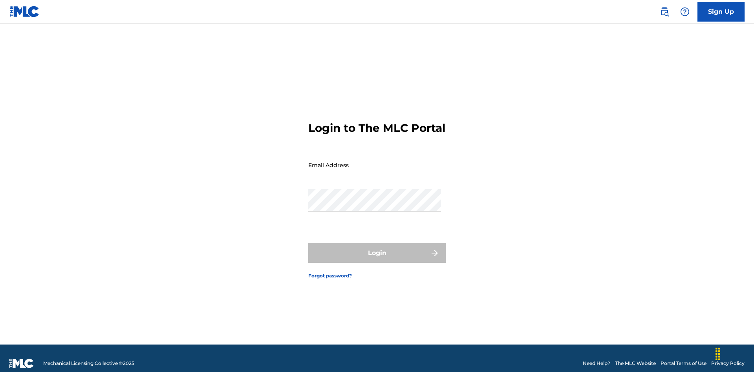
scroll to position [10, 0]
click at [375, 161] on input "Email Address" at bounding box center [374, 165] width 133 height 22
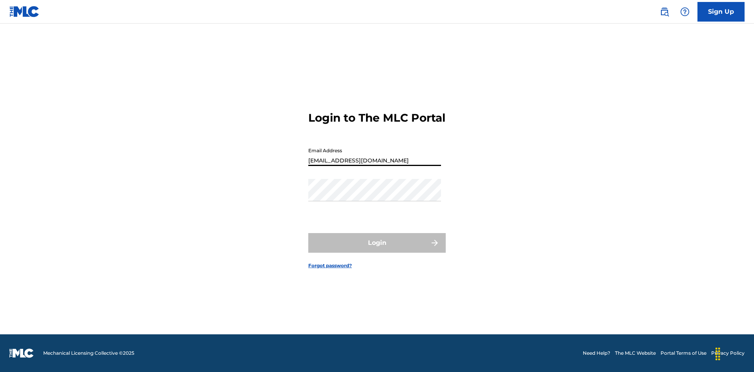
type input "[EMAIL_ADDRESS][DOMAIN_NAME]"
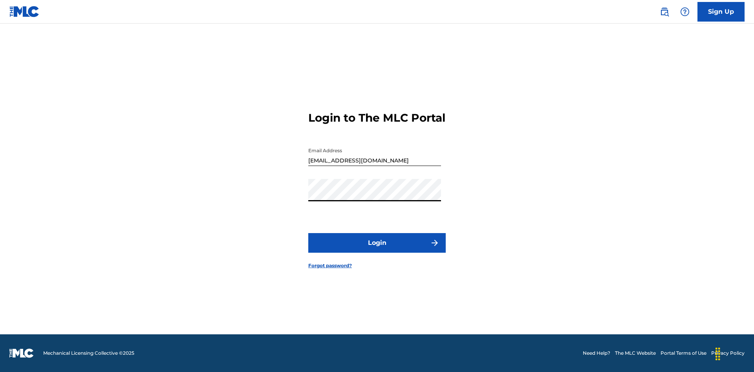
click at [377, 250] on button "Login" at bounding box center [376, 243] width 137 height 20
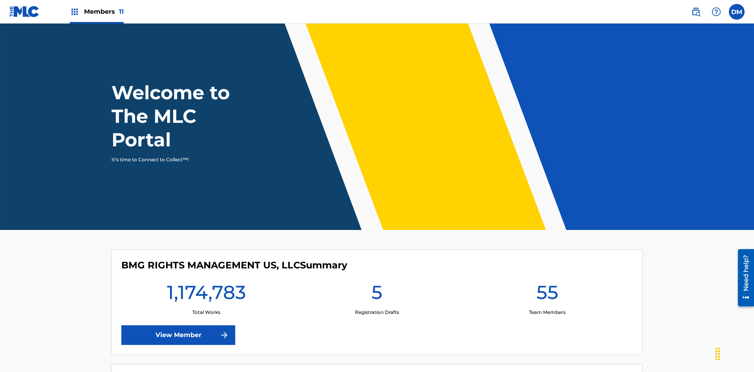
click at [97, 11] on span "Members 11" at bounding box center [104, 11] width 40 height 9
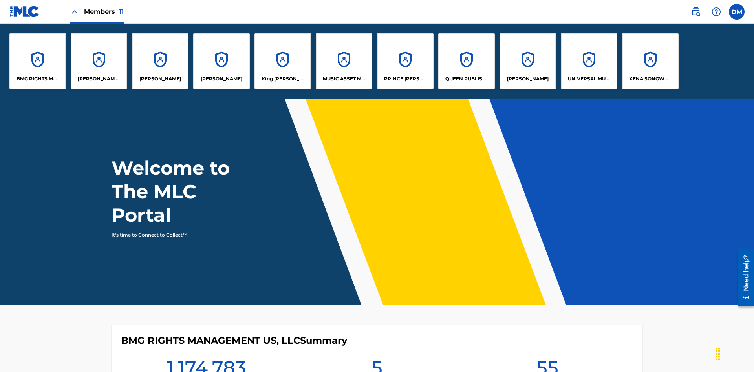
click at [589, 79] on p "UNIVERSAL MUSIC PUB GROUP" at bounding box center [589, 78] width 43 height 7
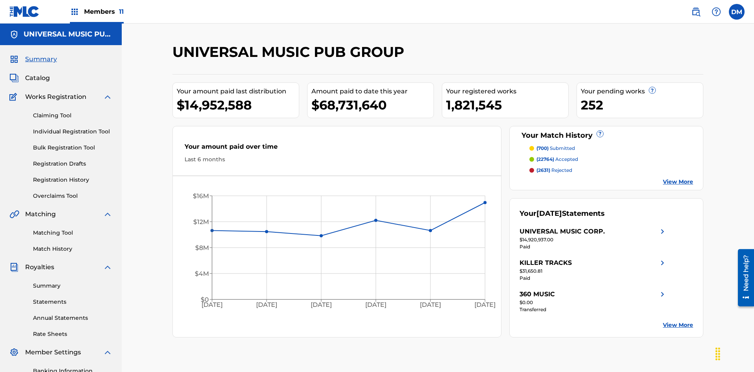
click at [73, 245] on link "Match History" at bounding box center [72, 249] width 79 height 8
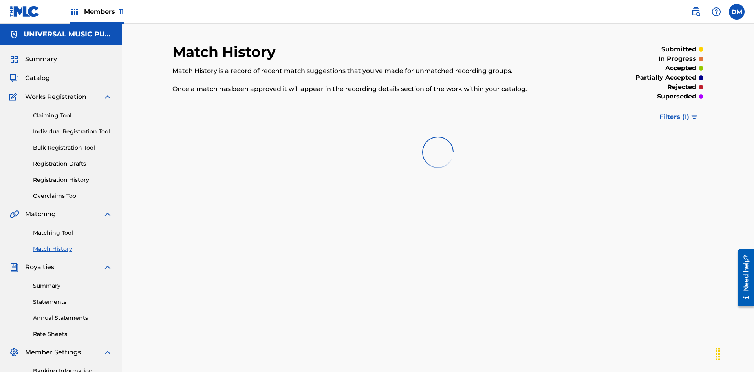
click at [674, 112] on span "Filters ( 1 )" at bounding box center [674, 116] width 30 height 9
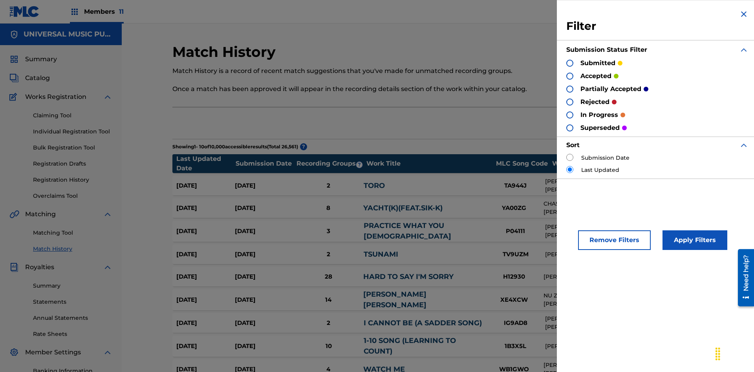
click at [570, 63] on div at bounding box center [569, 63] width 7 height 7
click at [694, 240] on button "Apply Filters" at bounding box center [695, 241] width 65 height 20
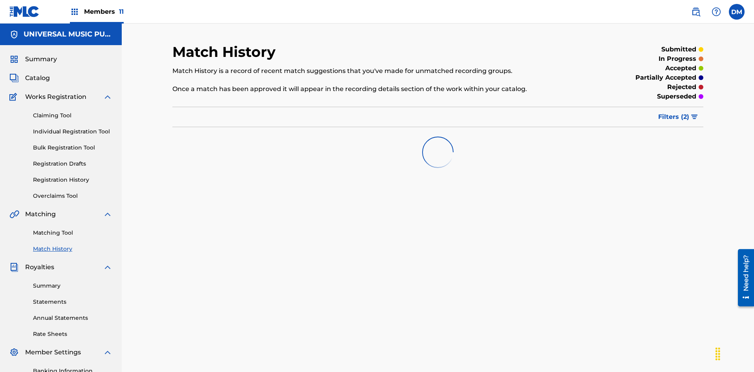
scroll to position [115, 0]
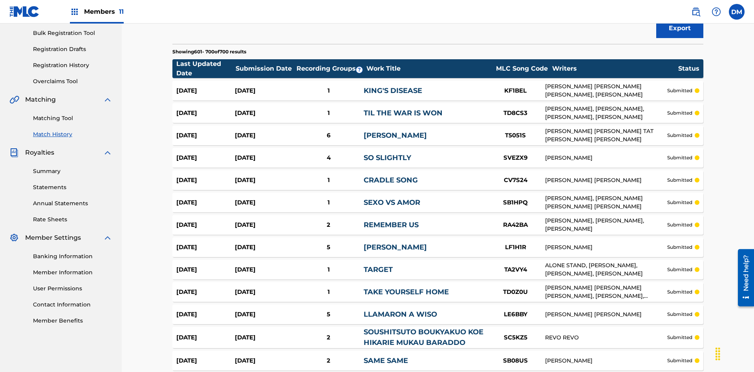
click at [674, 7] on span "Filters ( 2 )" at bounding box center [673, 2] width 31 height 9
click at [0, 0] on img at bounding box center [0, 0] width 0 height 0
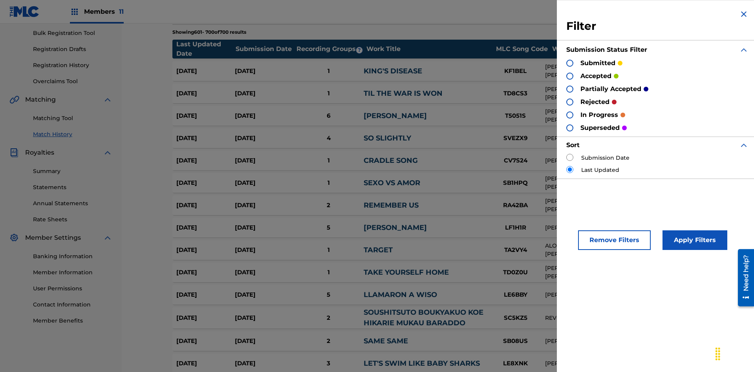
click at [570, 76] on div at bounding box center [569, 76] width 7 height 7
click at [694, 240] on button "Apply Filters" at bounding box center [695, 241] width 65 height 20
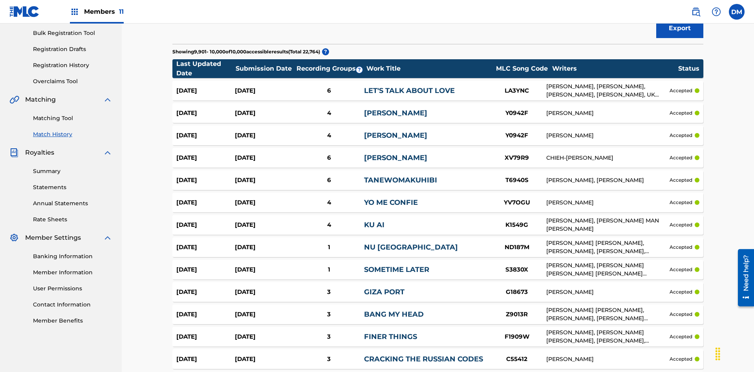
click at [674, 7] on span "Filters ( 2 )" at bounding box center [673, 2] width 31 height 9
click at [0, 0] on img at bounding box center [0, 0] width 0 height 0
click at [0, 0] on div at bounding box center [0, 0] width 0 height 0
click at [0, 0] on button "Apply Filters" at bounding box center [0, 0] width 0 height 0
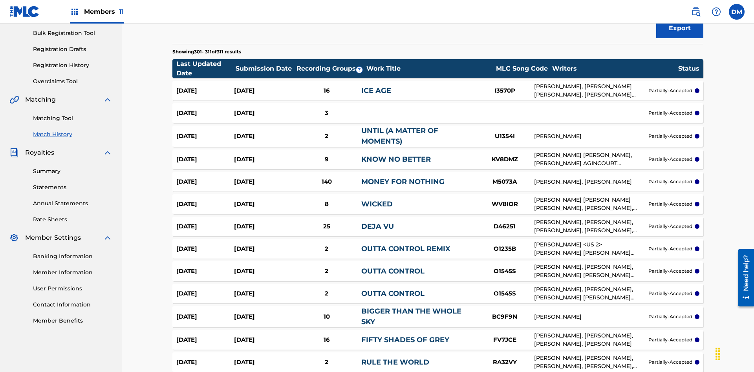
click at [674, 7] on span "Filters ( 2 )" at bounding box center [673, 2] width 31 height 9
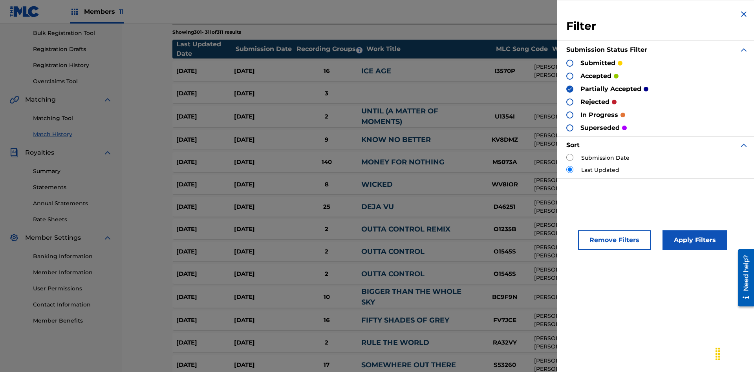
click at [570, 89] on img at bounding box center [569, 88] width 5 height 5
click at [570, 102] on div at bounding box center [569, 102] width 7 height 7
click at [694, 240] on button "Apply Filters" at bounding box center [695, 241] width 65 height 20
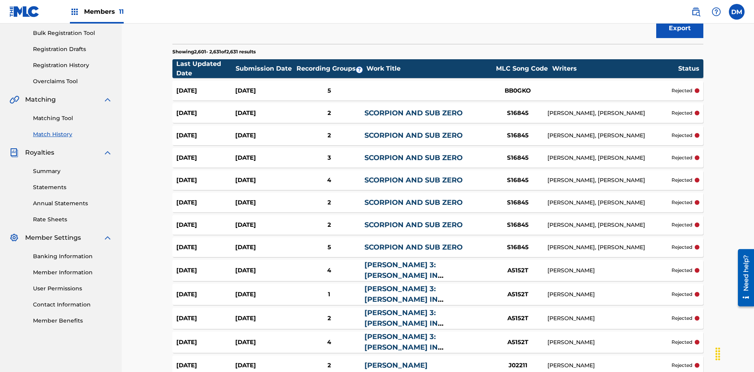
click at [674, 7] on span "Filters ( 2 )" at bounding box center [673, 2] width 31 height 9
click at [0, 0] on img at bounding box center [0, 0] width 0 height 0
click at [0, 0] on div at bounding box center [0, 0] width 0 height 0
click at [0, 0] on button "Apply Filters" at bounding box center [0, 0] width 0 height 0
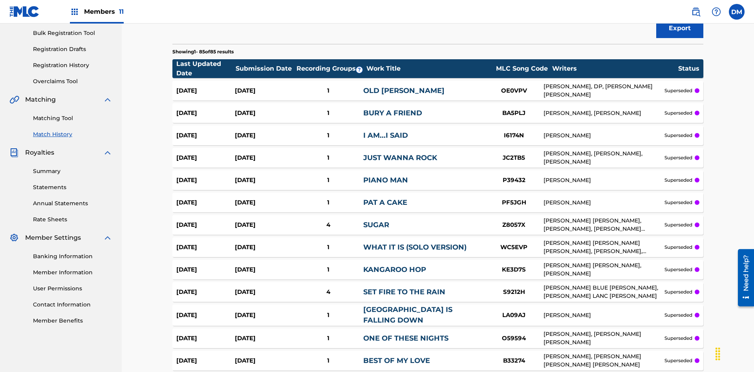
click at [674, 7] on span "Filters ( 2 )" at bounding box center [673, 2] width 31 height 9
click at [0, 0] on div at bounding box center [0, 0] width 0 height 0
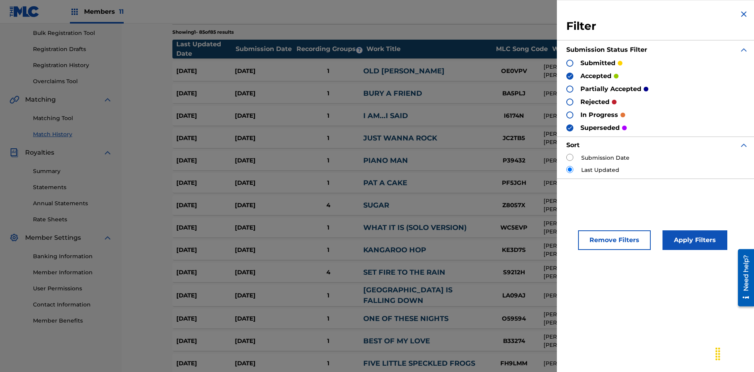
click at [694, 240] on button "Apply Filters" at bounding box center [695, 241] width 65 height 20
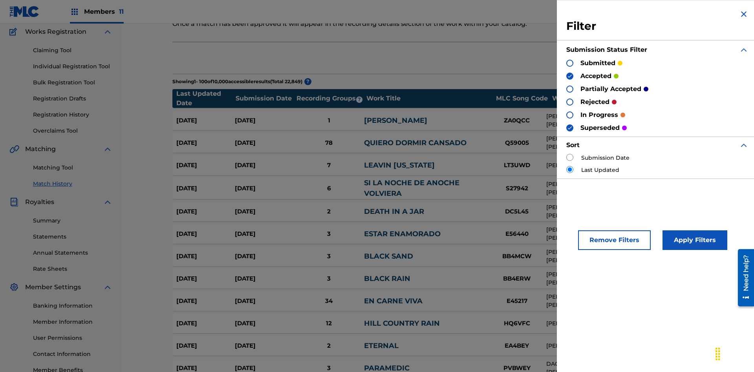
click at [570, 128] on img at bounding box center [569, 127] width 5 height 5
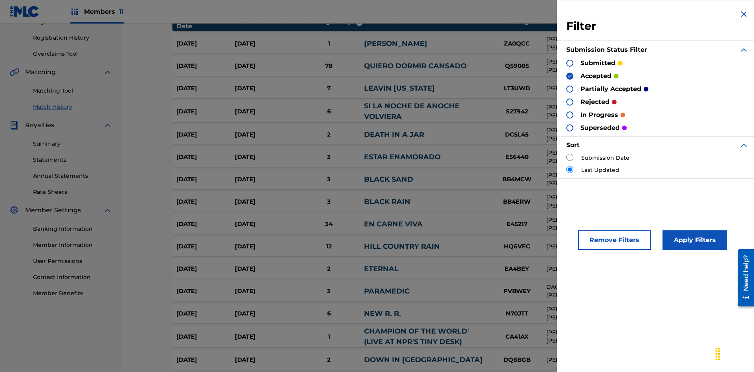
click at [570, 76] on img at bounding box center [569, 75] width 5 height 5
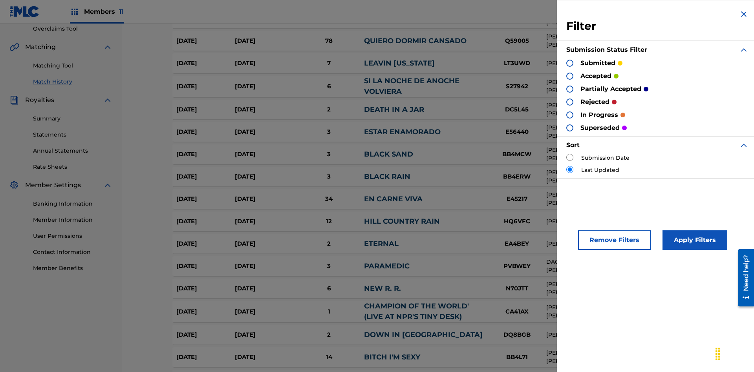
click at [570, 89] on div at bounding box center [569, 89] width 7 height 7
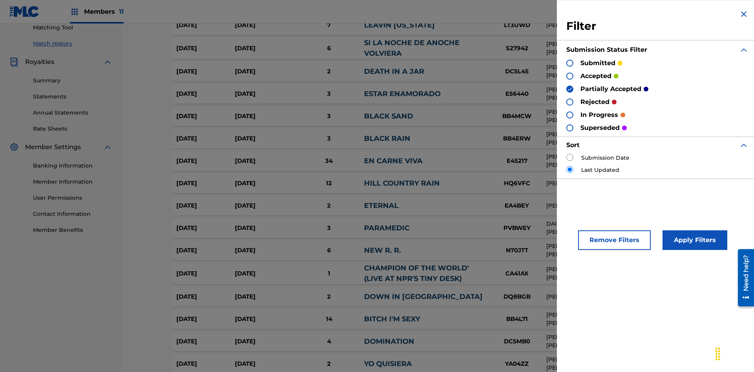
click at [570, 102] on div at bounding box center [569, 102] width 7 height 7
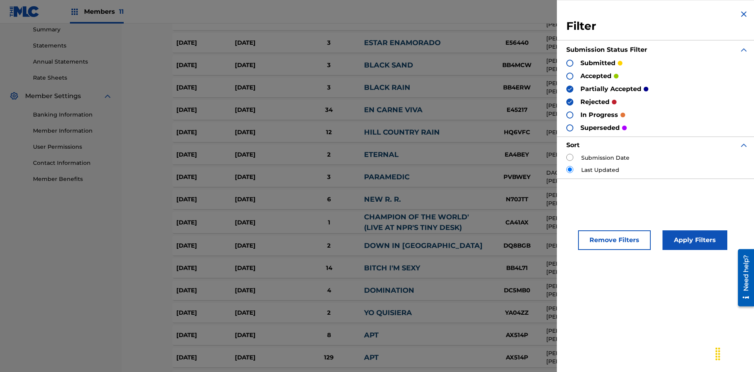
click at [694, 240] on button "Apply Filters" at bounding box center [695, 241] width 65 height 20
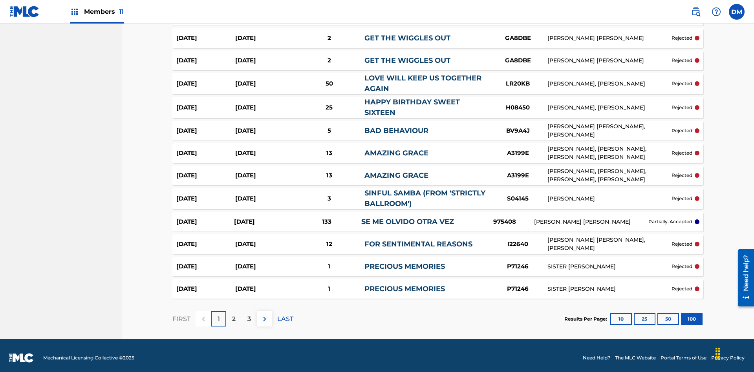
click at [285, 315] on p "LAST" at bounding box center [285, 319] width 16 height 9
